Goal: Task Accomplishment & Management: Manage account settings

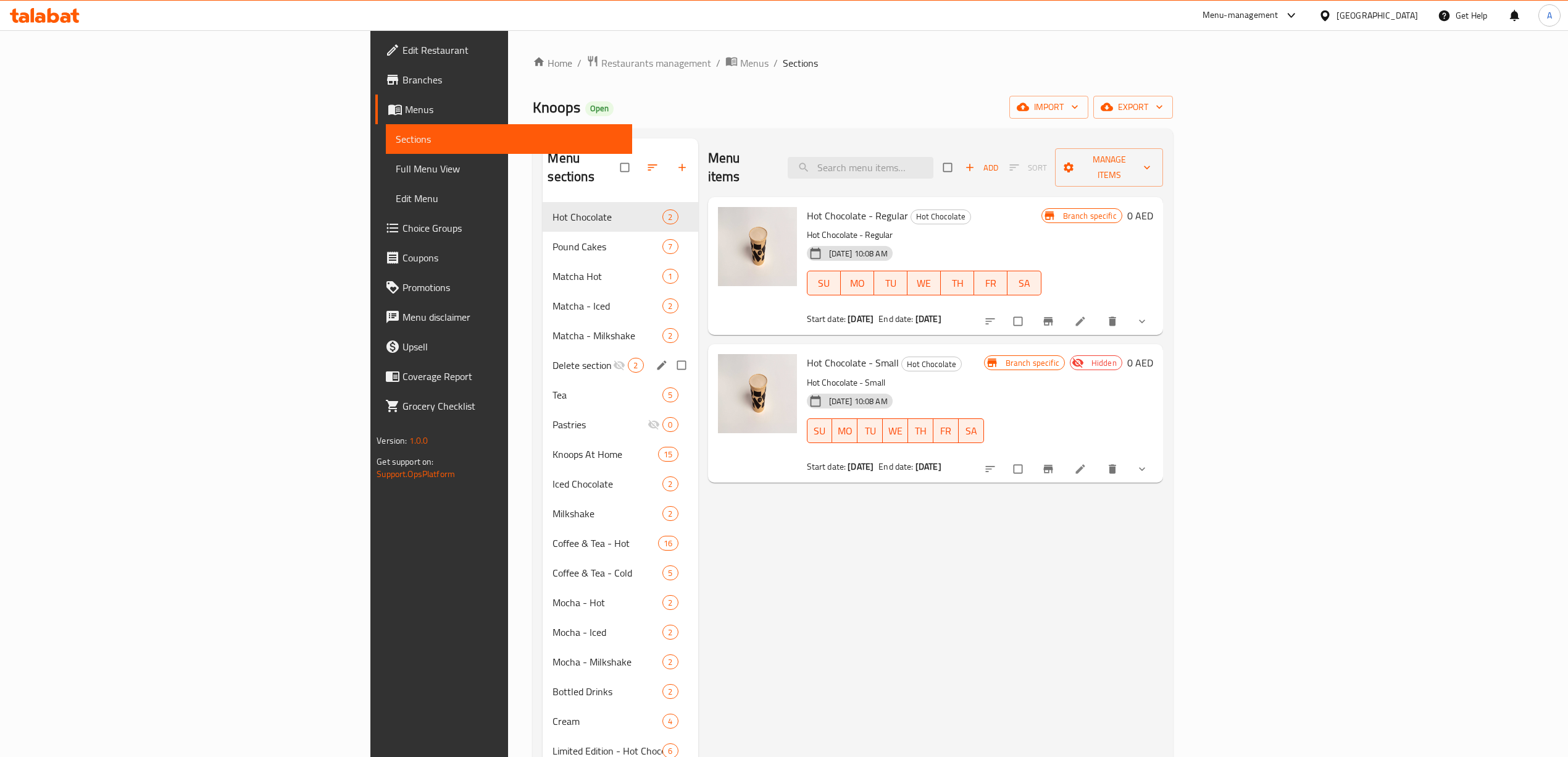
click at [670, 353] on input "Menu sections" at bounding box center [682, 364] width 26 height 23
checkbox input "true"
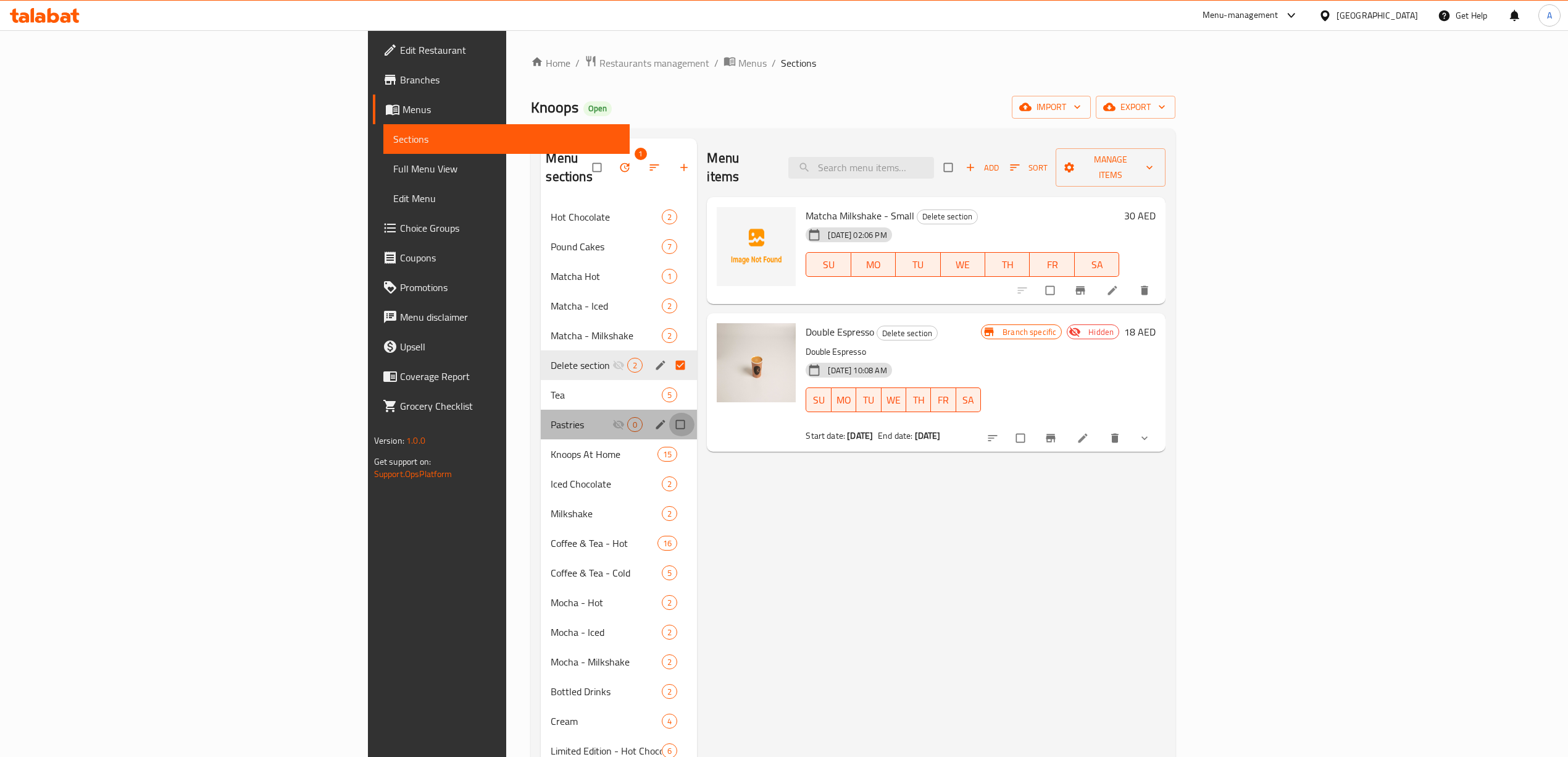
click at [669, 413] on input "Menu sections" at bounding box center [681, 425] width 26 height 23
checkbox input "true"
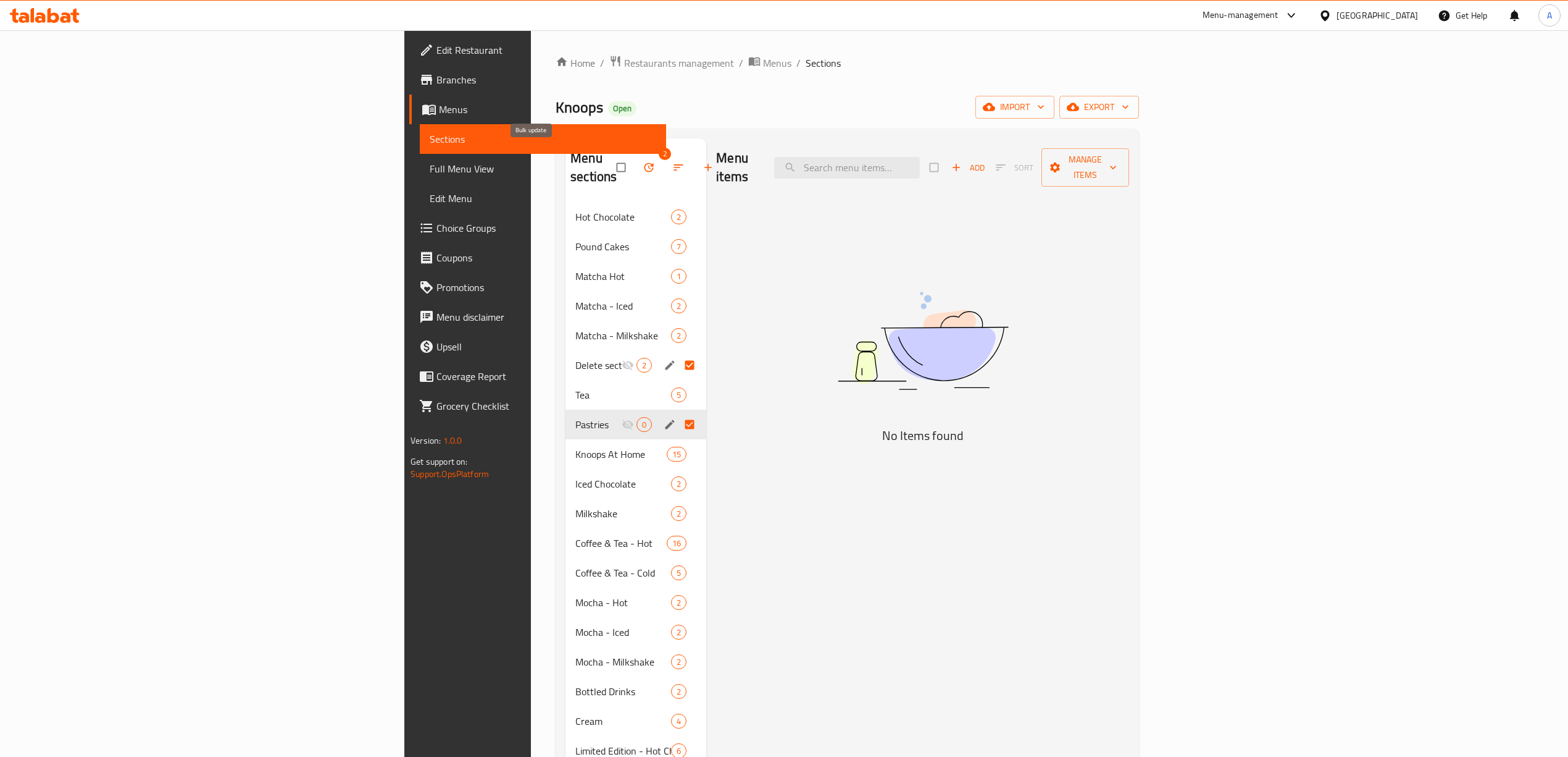
click at [644, 163] on icon "button" at bounding box center [649, 168] width 10 height 10
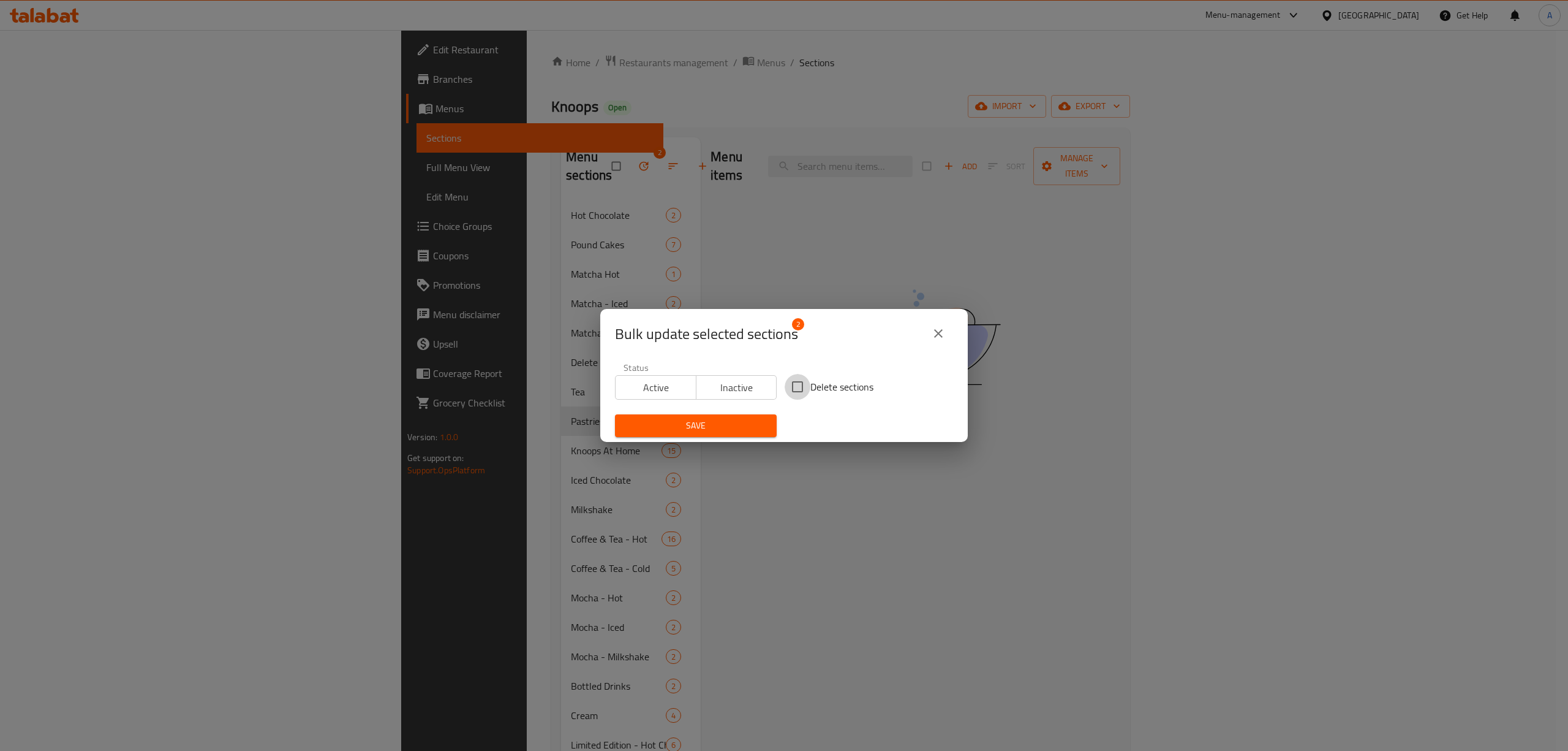
click at [792, 388] on input "Delete sections" at bounding box center [797, 387] width 26 height 26
checkbox input "true"
click at [741, 419] on span "Save" at bounding box center [696, 426] width 142 height 15
